Goal: Transaction & Acquisition: Purchase product/service

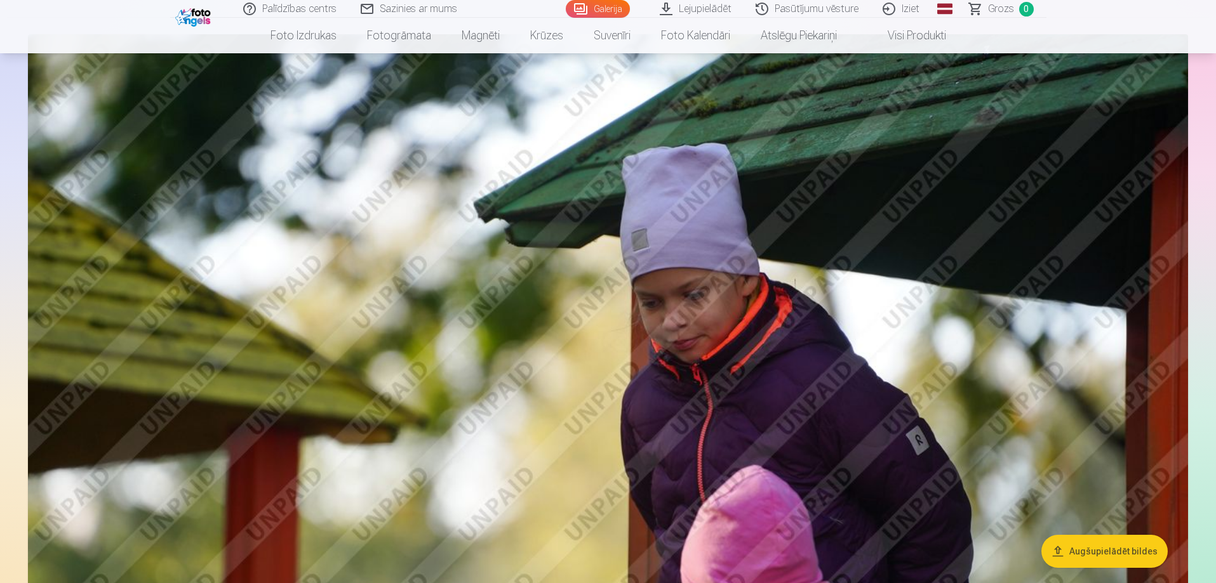
scroll to position [63, 0]
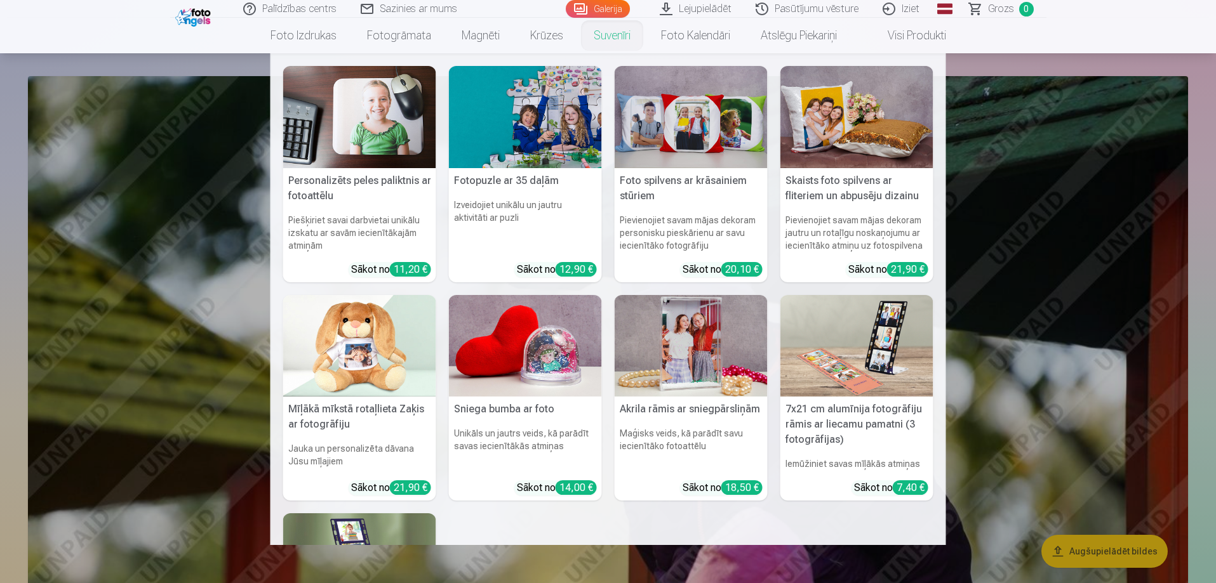
click at [848, 413] on h5 "7x21 cm alumīnija fotogrāfiju rāmis ar liecamu pamatni (3 fotogrāfijas)" at bounding box center [856, 425] width 153 height 56
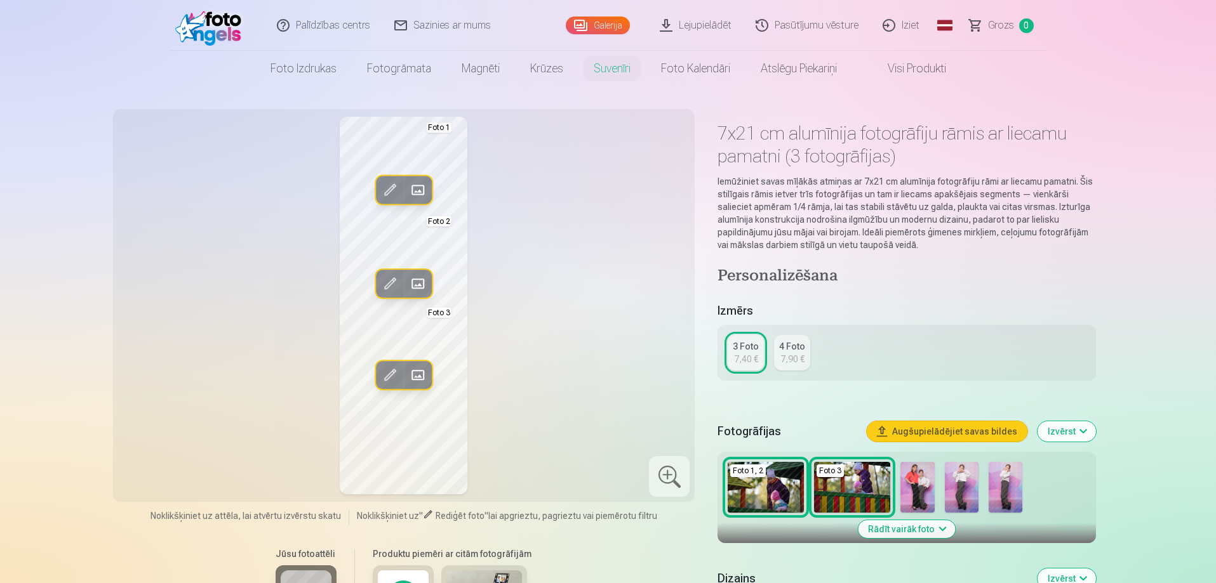
click at [411, 283] on span at bounding box center [418, 284] width 20 height 20
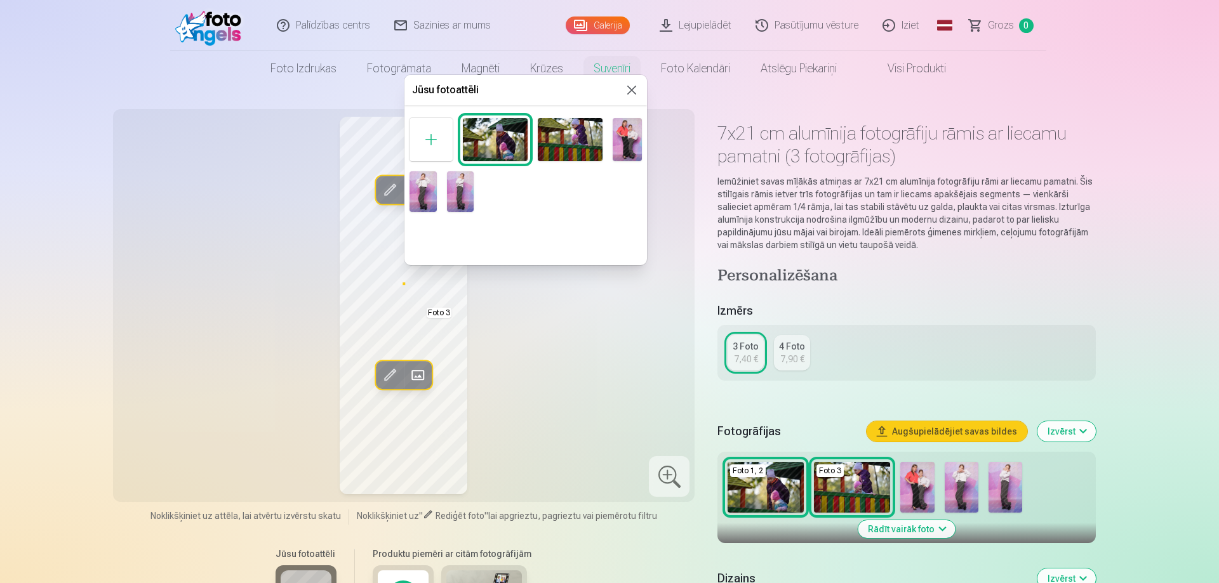
click at [626, 137] on img at bounding box center [627, 139] width 29 height 43
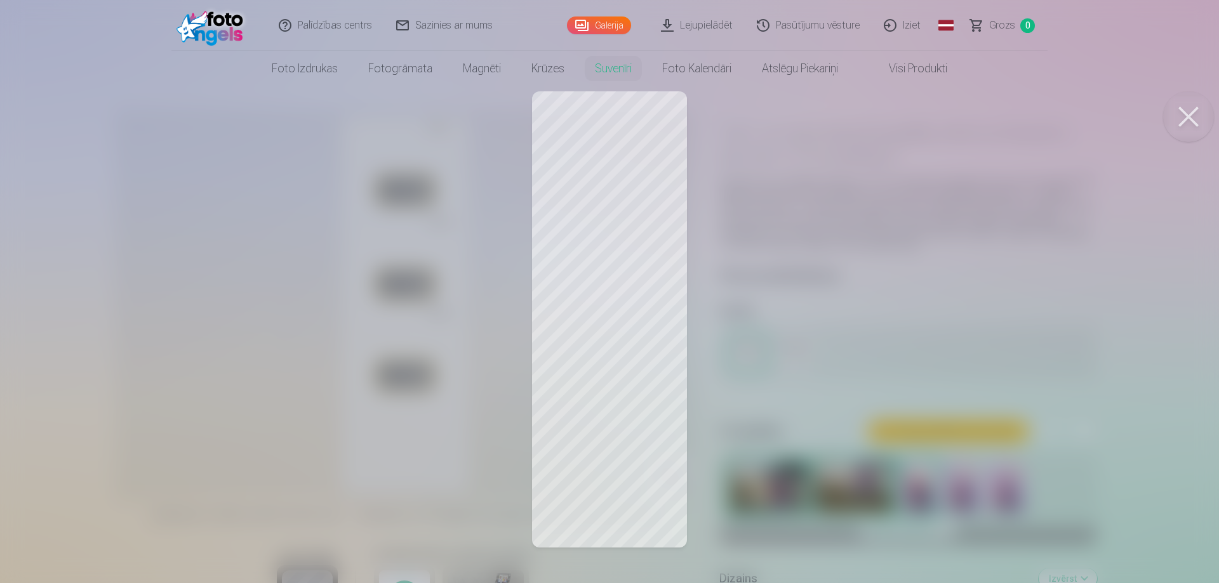
click at [630, 373] on div at bounding box center [609, 291] width 1219 height 583
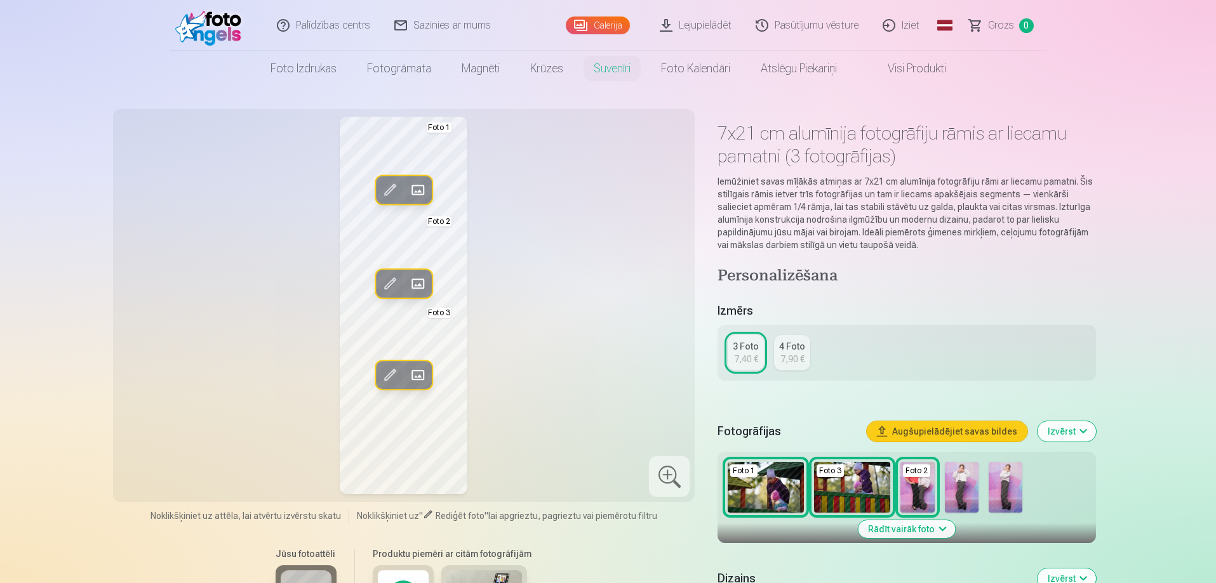
click at [419, 375] on span at bounding box center [418, 375] width 20 height 20
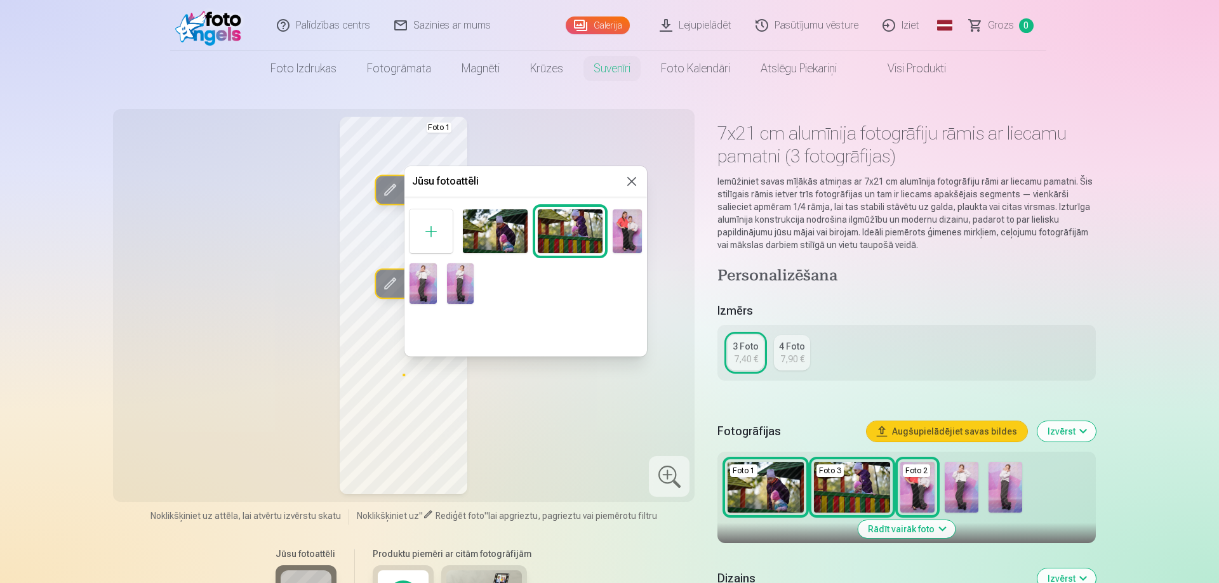
click at [423, 293] on img at bounding box center [423, 283] width 27 height 41
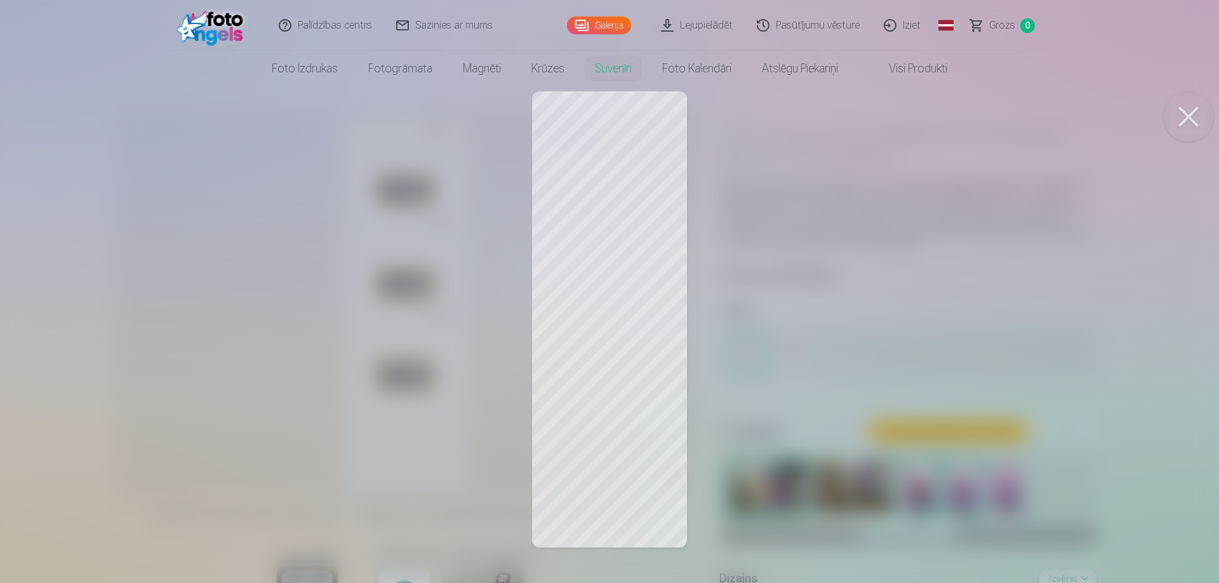
click at [611, 155] on div at bounding box center [609, 291] width 1219 height 583
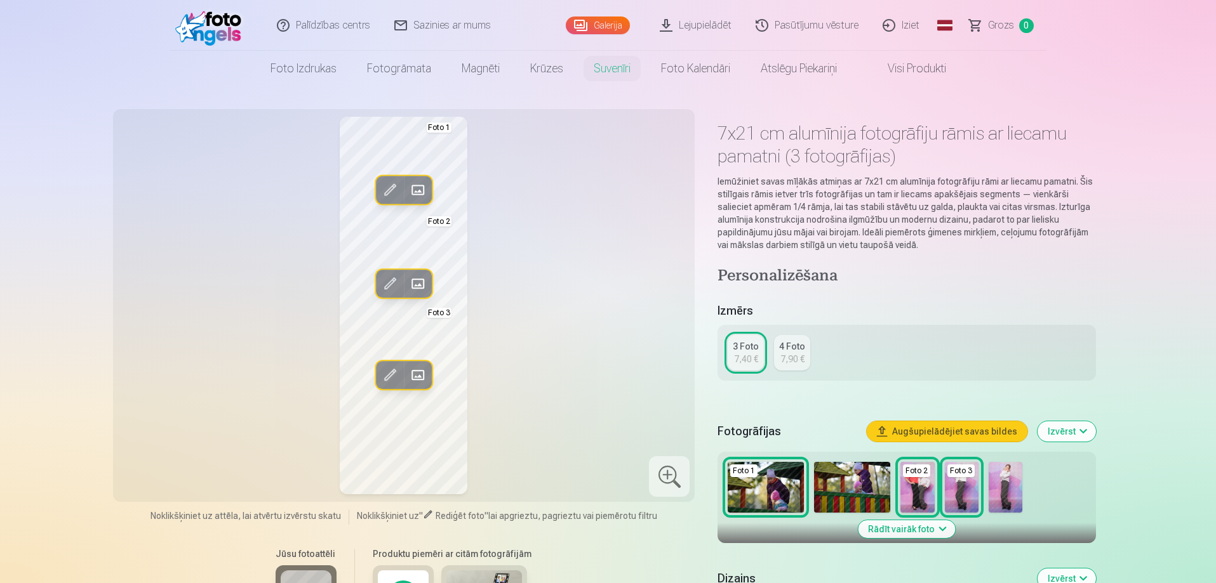
click at [423, 188] on span at bounding box center [418, 190] width 20 height 20
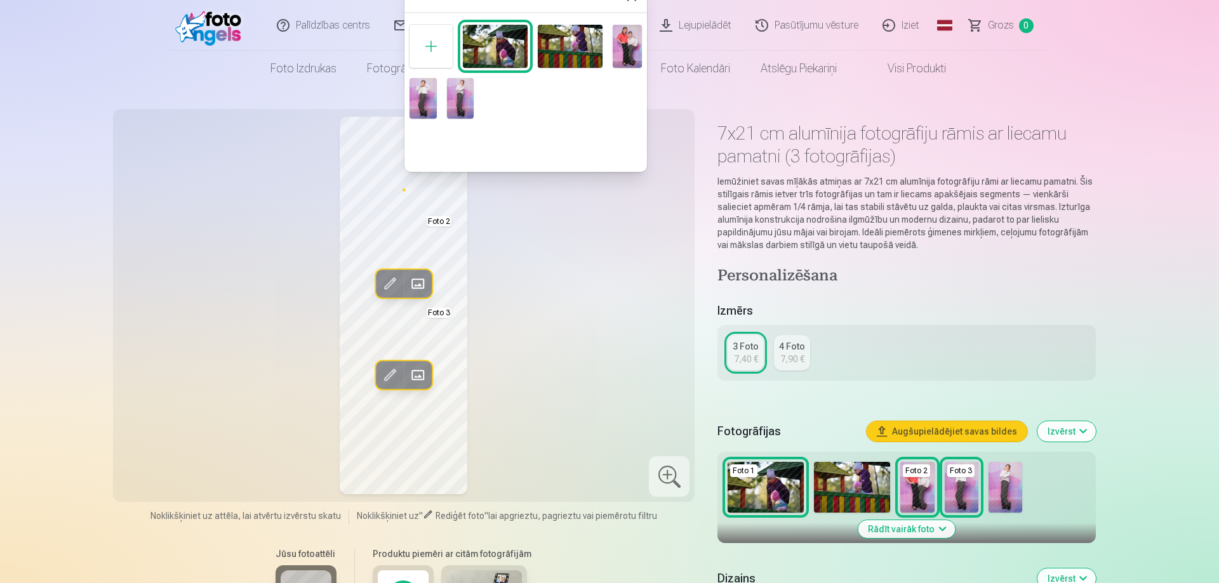
click at [462, 103] on img at bounding box center [460, 98] width 27 height 41
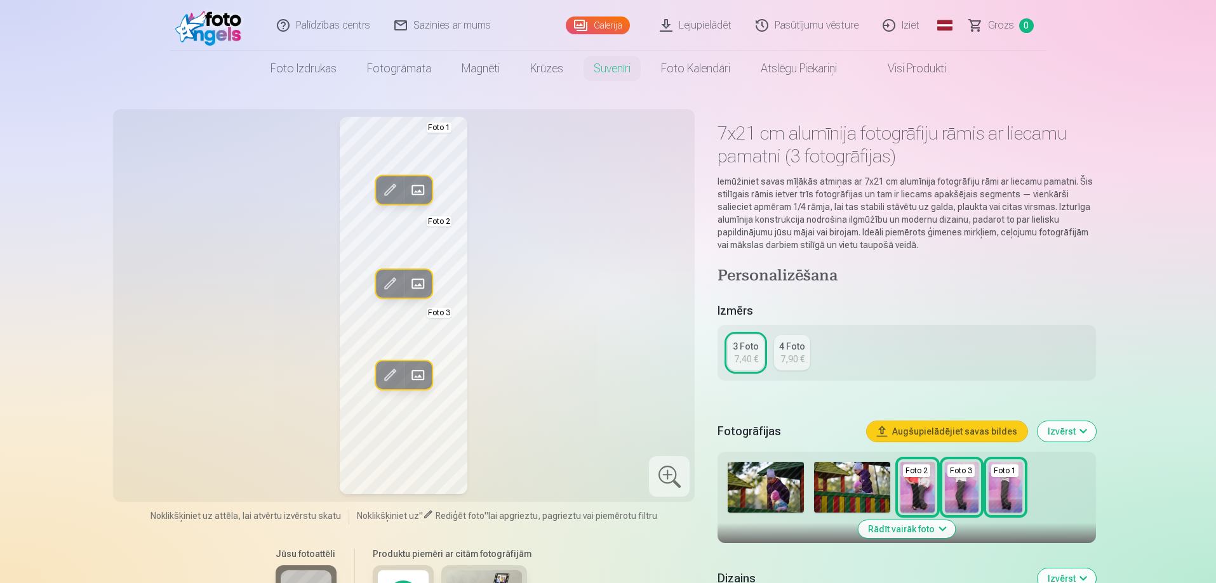
click at [392, 370] on span at bounding box center [390, 375] width 20 height 20
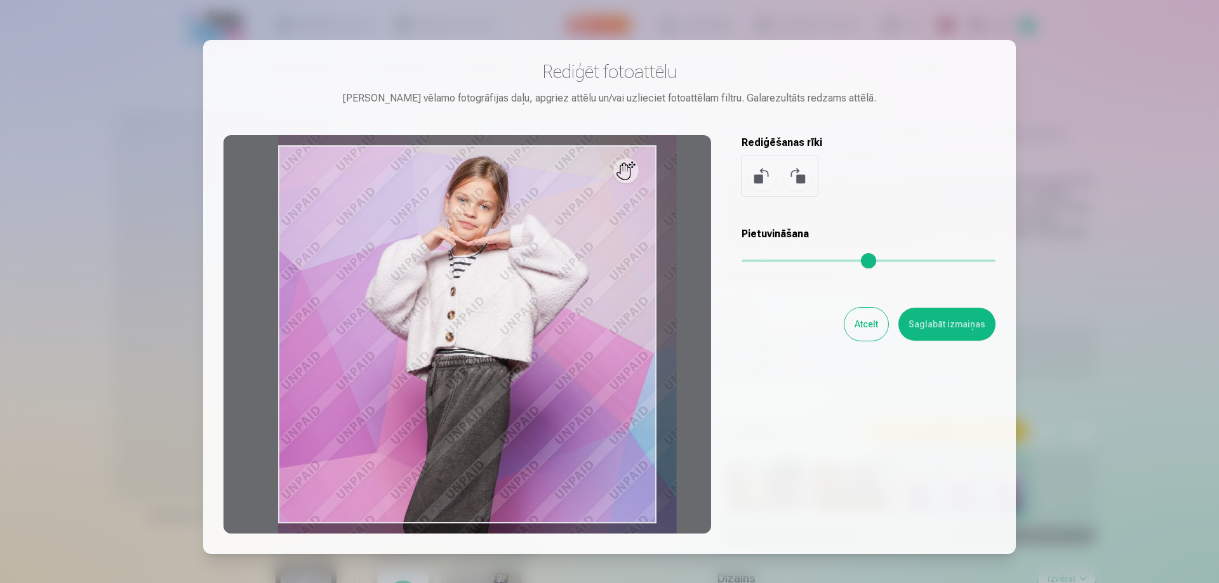
type input "*"
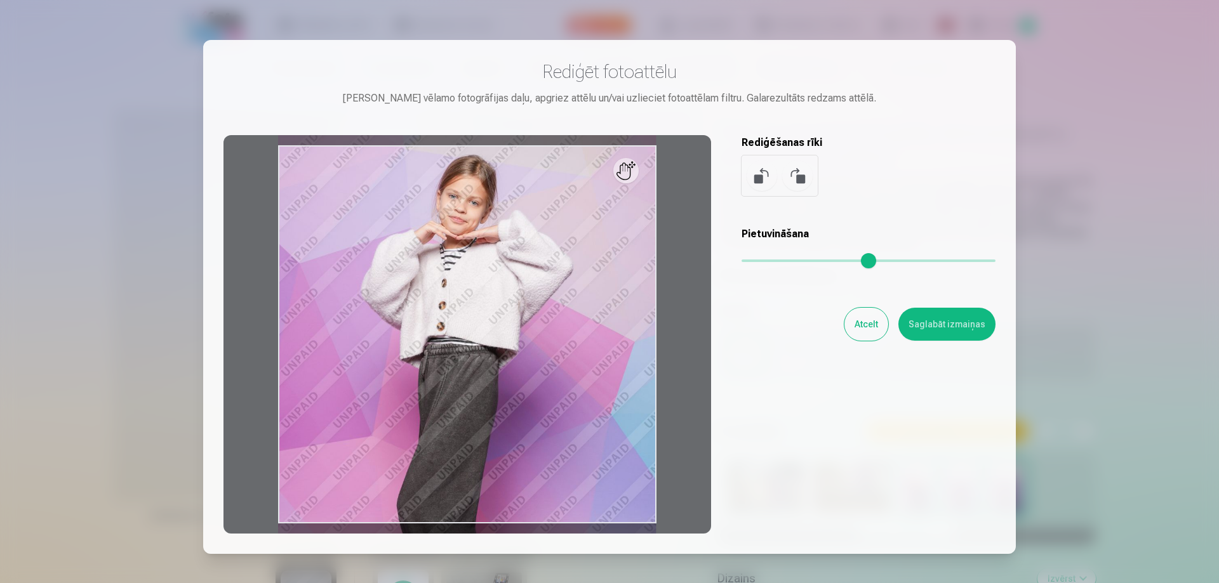
drag, startPoint x: 745, startPoint y: 263, endPoint x: 719, endPoint y: 276, distance: 28.7
click at [742, 262] on input "range" at bounding box center [869, 261] width 254 height 3
drag, startPoint x: 509, startPoint y: 417, endPoint x: 602, endPoint y: 418, distance: 93.4
click at [602, 418] on div at bounding box center [467, 334] width 488 height 399
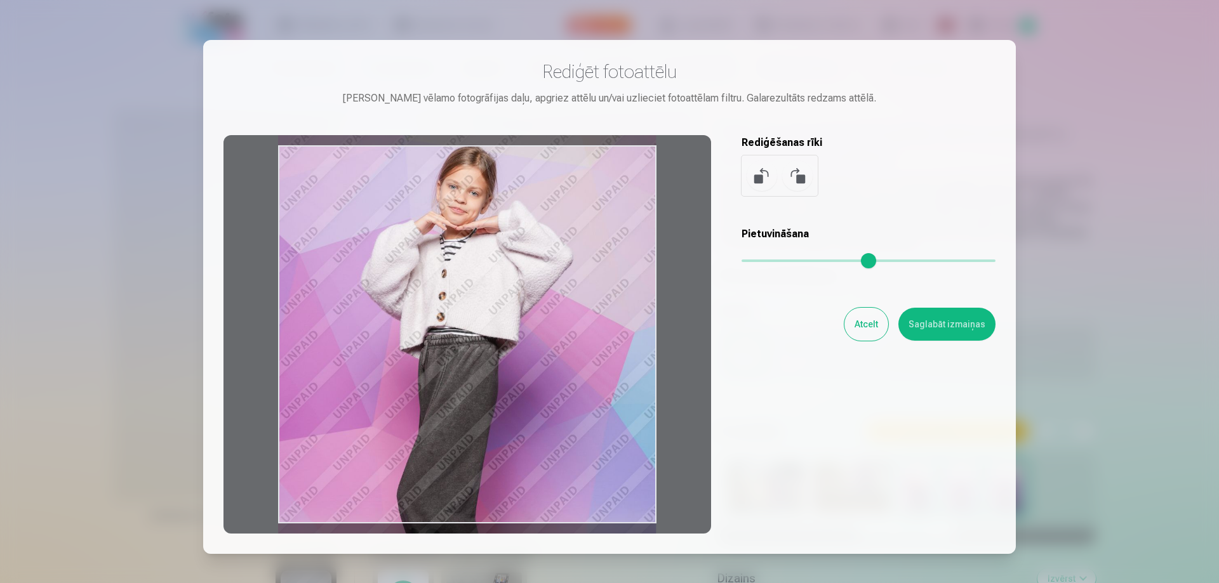
drag, startPoint x: 657, startPoint y: 394, endPoint x: 568, endPoint y: 382, distance: 89.0
click at [568, 382] on div at bounding box center [467, 334] width 488 height 399
click at [91, 57] on div at bounding box center [609, 291] width 1219 height 583
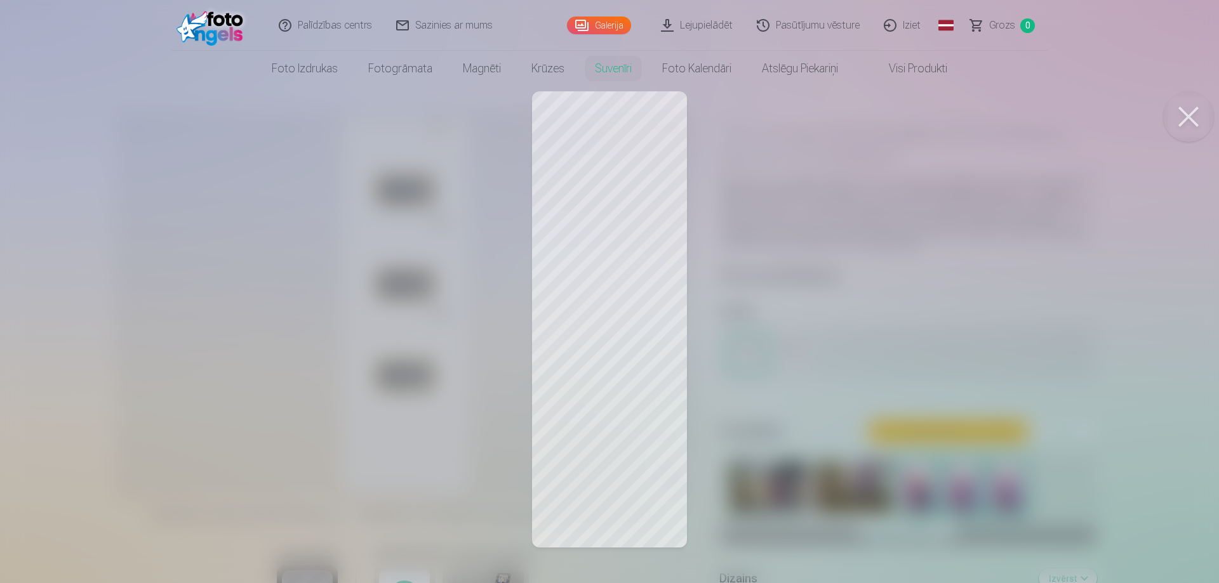
drag, startPoint x: 593, startPoint y: 427, endPoint x: 595, endPoint y: 475, distance: 47.7
click at [595, 475] on div at bounding box center [609, 291] width 1219 height 583
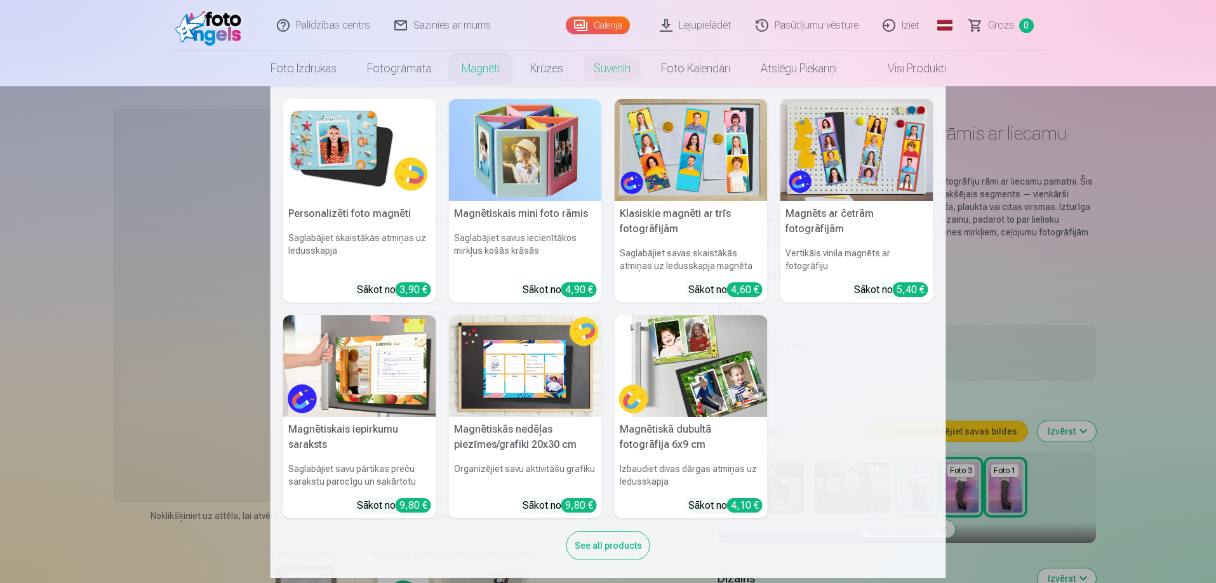
click at [468, 70] on link "Magnēti" at bounding box center [480, 69] width 69 height 36
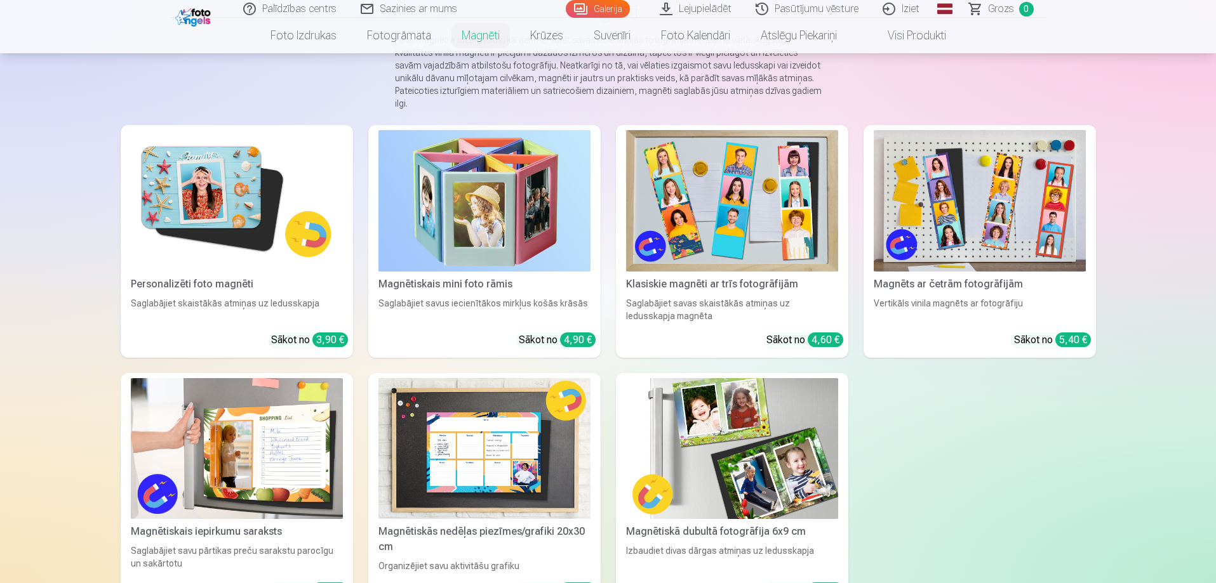
scroll to position [127, 0]
click at [738, 443] on img at bounding box center [732, 449] width 212 height 142
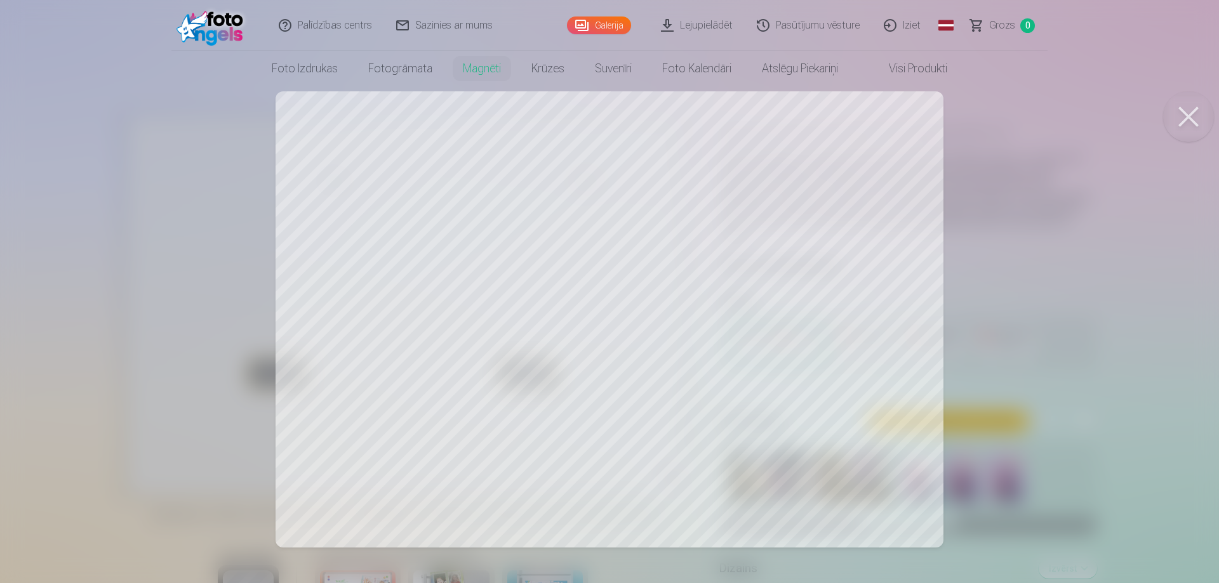
click at [726, 312] on div at bounding box center [609, 291] width 1219 height 583
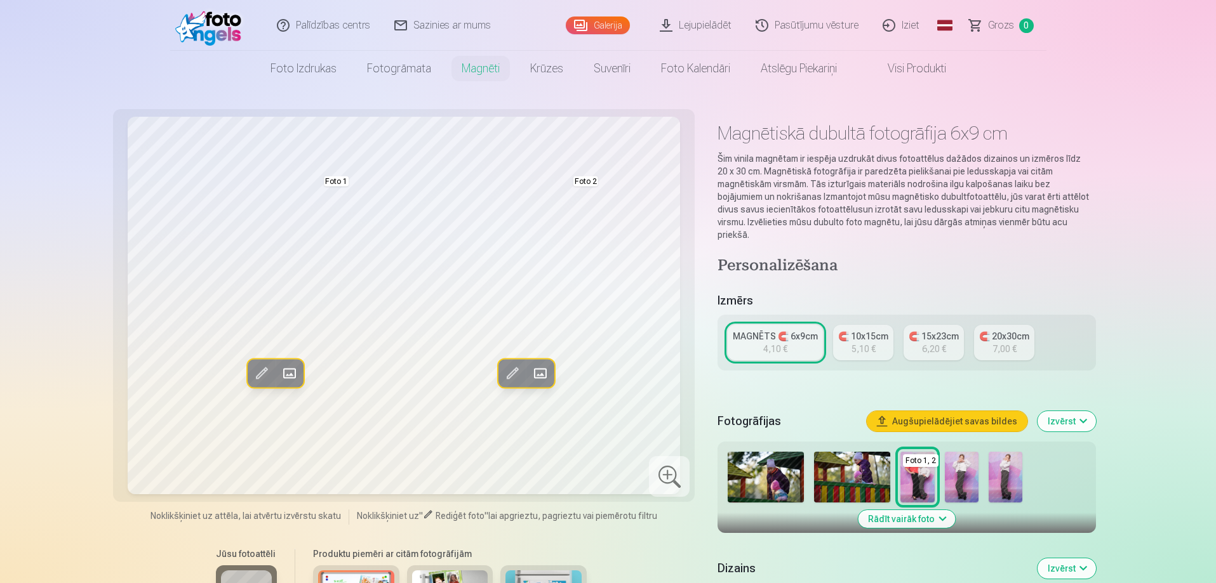
click at [543, 377] on span at bounding box center [540, 374] width 20 height 20
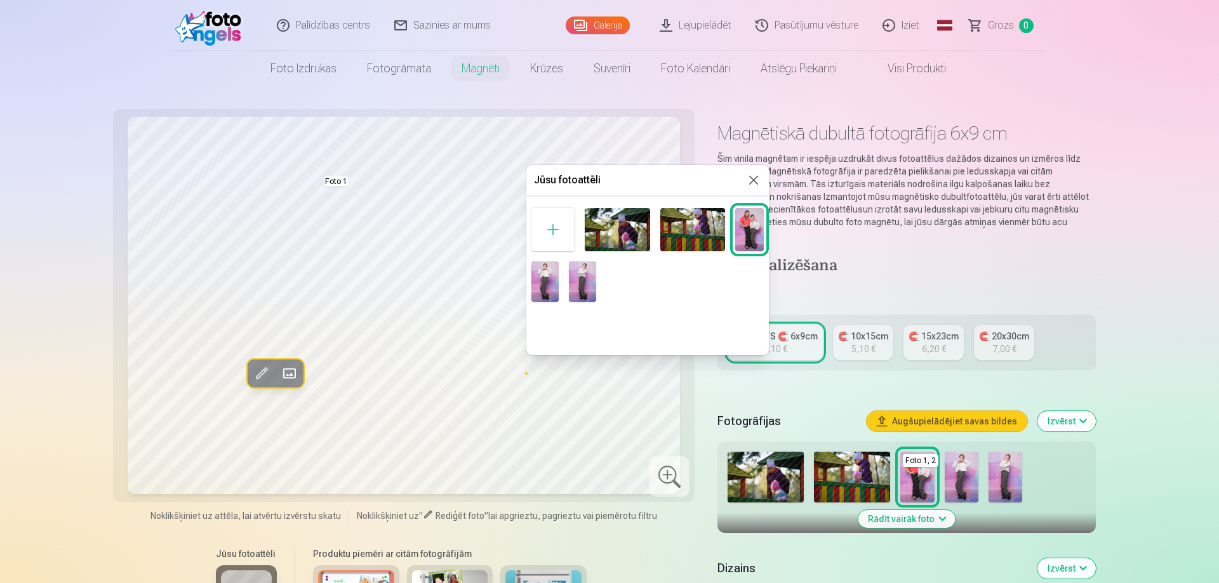
click at [552, 287] on img at bounding box center [544, 282] width 27 height 41
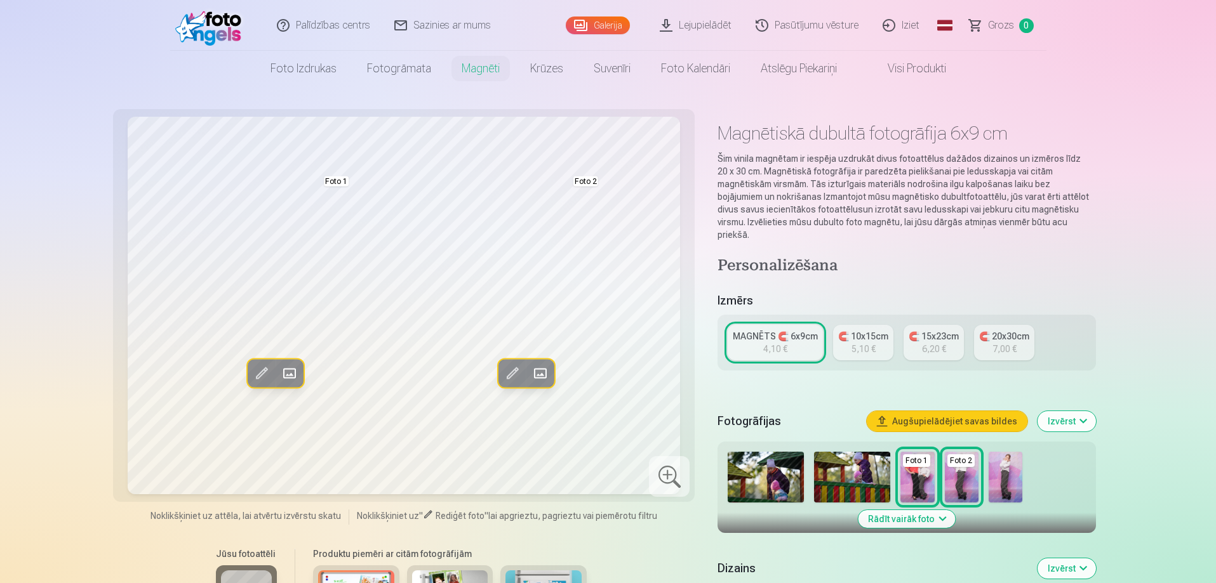
click at [608, 20] on link "Galerija" at bounding box center [598, 26] width 64 height 18
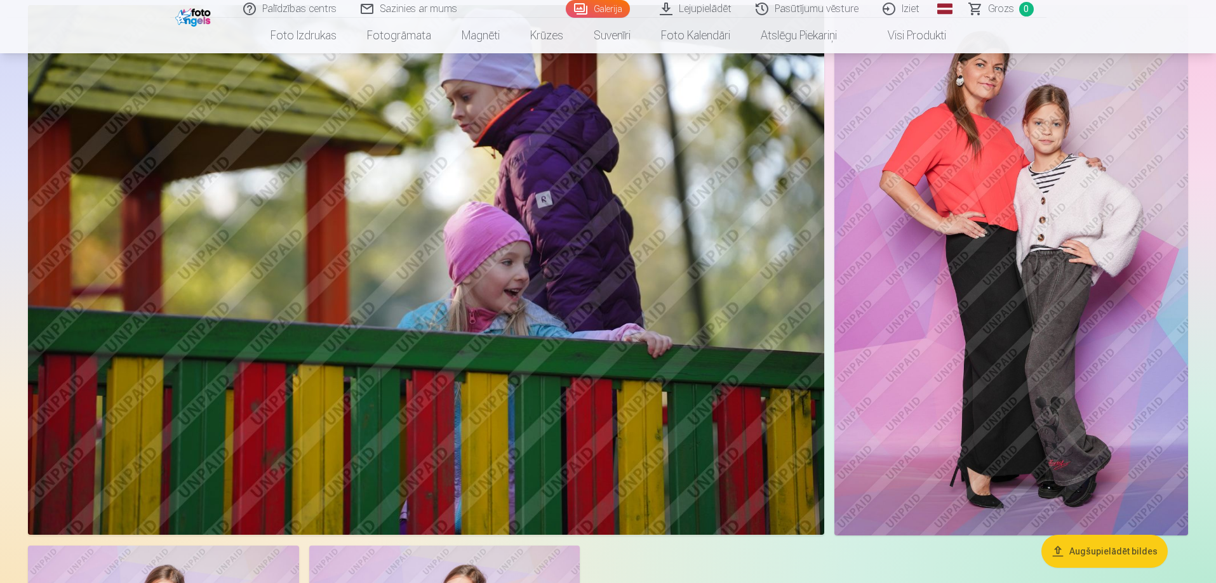
scroll to position [889, 0]
